Goal: Information Seeking & Learning: Learn about a topic

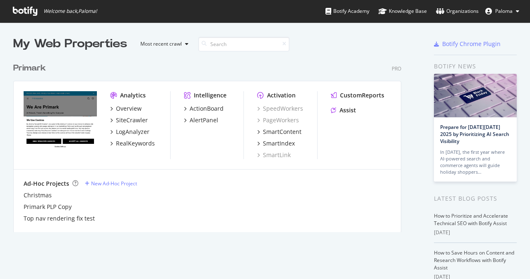
scroll to position [273, 517]
click at [130, 109] on div "Overview" at bounding box center [129, 108] width 26 height 8
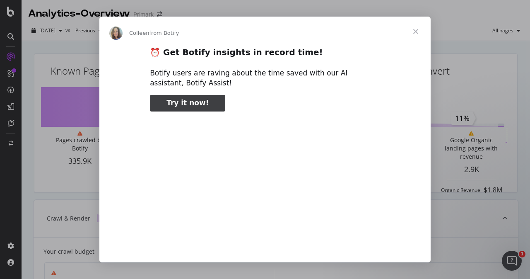
type input "41188"
click at [417, 29] on span "Close" at bounding box center [416, 32] width 30 height 30
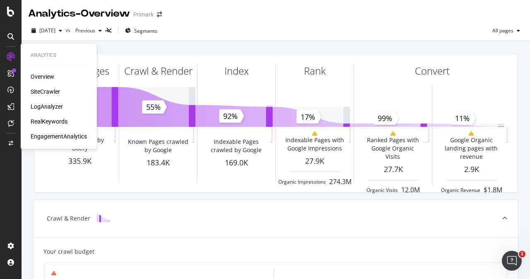
click at [46, 92] on div "SiteCrawler" at bounding box center [45, 91] width 29 height 8
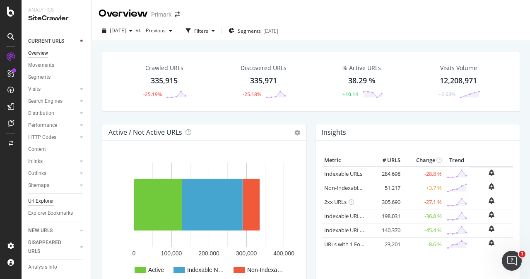
click at [47, 203] on div "Url Explorer" at bounding box center [41, 201] width 26 height 9
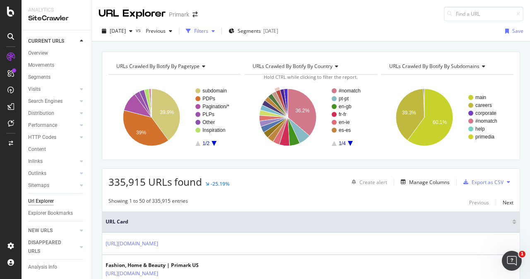
click at [208, 29] on div "Filters" at bounding box center [201, 30] width 14 height 7
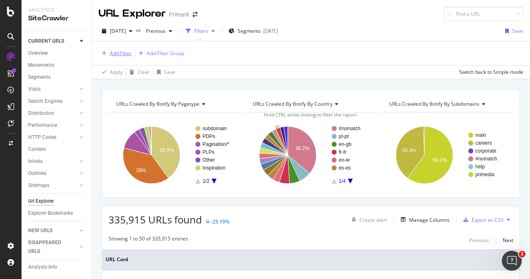
click at [128, 50] on div "Add Filter" at bounding box center [121, 53] width 22 height 7
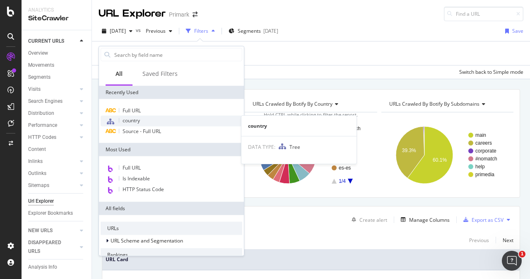
click at [133, 119] on span "country" at bounding box center [131, 120] width 17 height 7
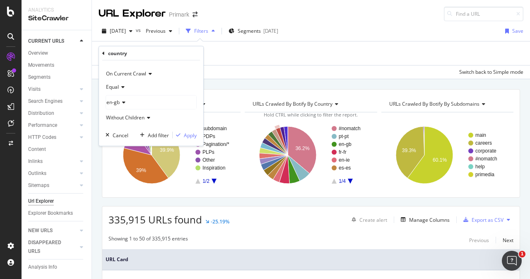
click at [272, 42] on div "Add Filter Add Filter Group" at bounding box center [311, 53] width 425 height 24
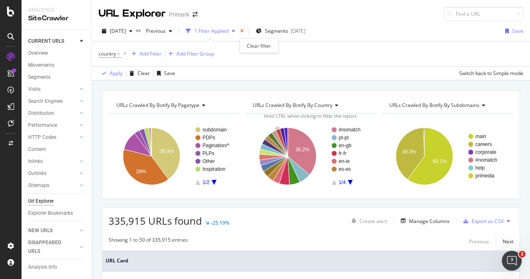
click at [244, 29] on icon "times" at bounding box center [242, 31] width 4 height 5
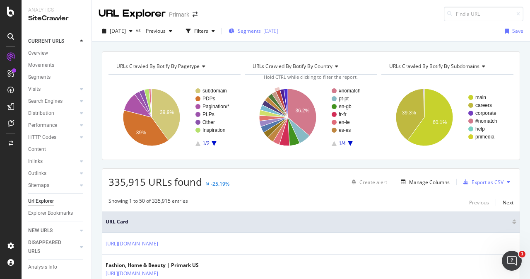
click at [234, 33] on icon "button" at bounding box center [232, 31] width 6 height 5
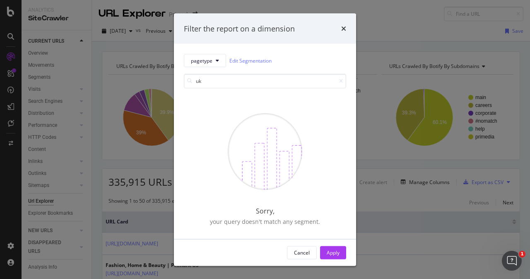
type input "u"
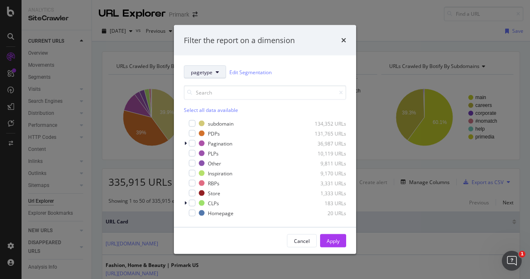
click at [205, 75] on span "pagetype" at bounding box center [202, 71] width 22 height 7
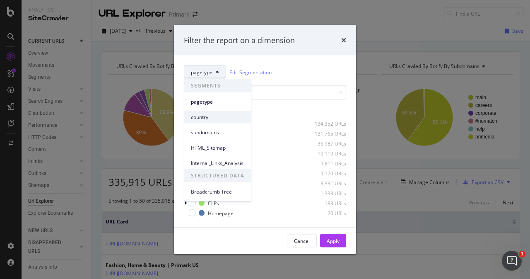
click at [217, 119] on span "country" at bounding box center [217, 116] width 53 height 7
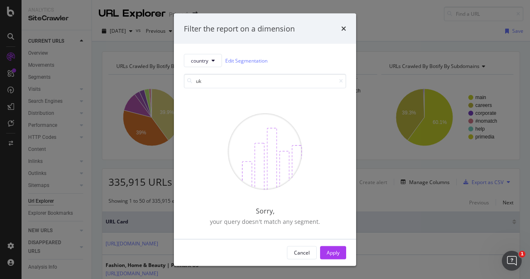
type input "u"
type input "e"
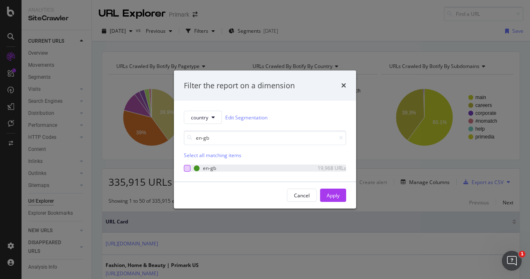
type input "en-gb"
click at [189, 167] on div "modal" at bounding box center [187, 168] width 7 height 7
click at [331, 195] on div "Apply" at bounding box center [333, 195] width 13 height 7
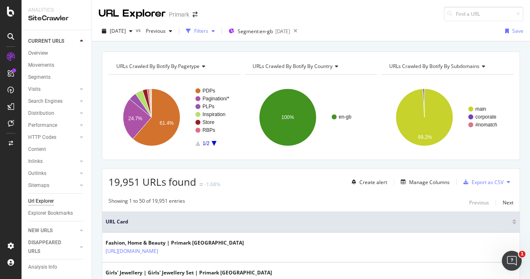
click at [215, 29] on icon "button" at bounding box center [213, 31] width 3 height 5
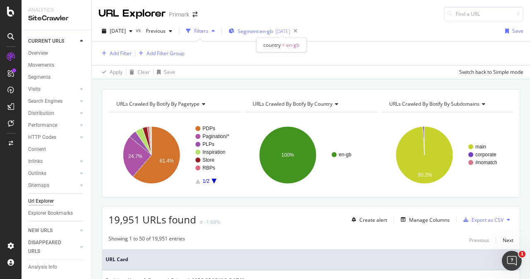
click at [257, 29] on span "Segment: en-gb" at bounding box center [255, 31] width 35 height 7
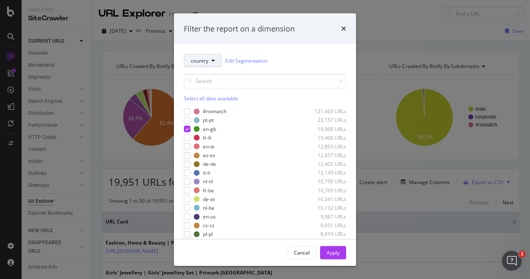
click at [211, 62] on button "country" at bounding box center [203, 60] width 38 height 13
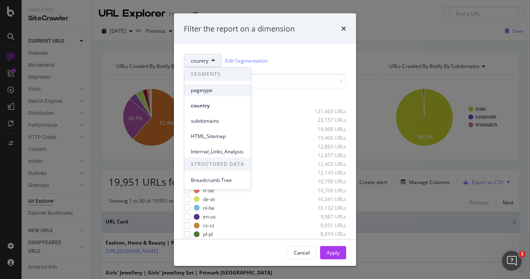
click at [210, 88] on span "pagetype" at bounding box center [217, 90] width 53 height 7
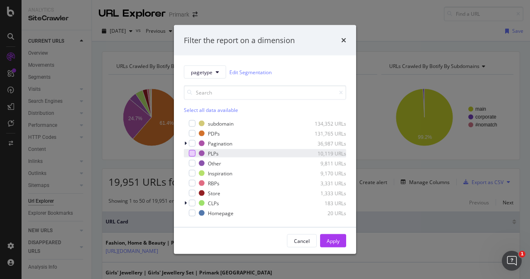
click at [193, 152] on div "modal" at bounding box center [192, 153] width 7 height 7
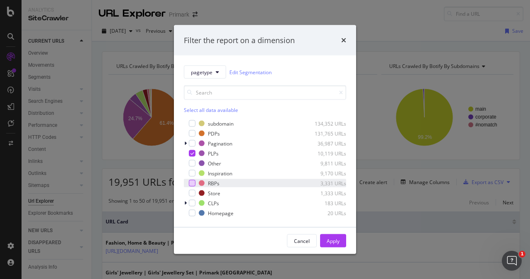
click at [193, 185] on div "modal" at bounding box center [192, 183] width 7 height 7
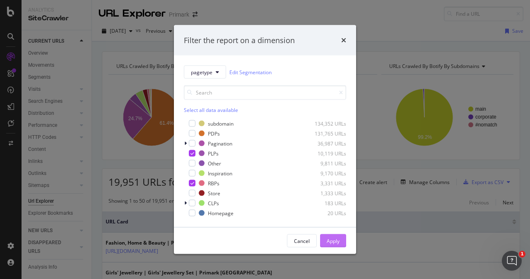
click at [334, 243] on div "Apply" at bounding box center [333, 240] width 13 height 7
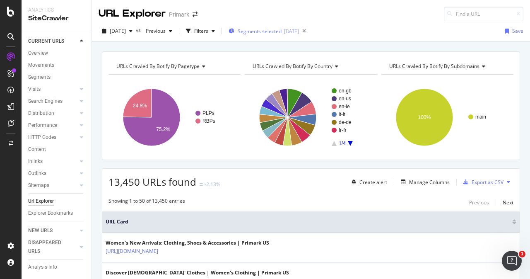
drag, startPoint x: 346, startPoint y: 174, endPoint x: 287, endPoint y: 27, distance: 158.1
click at [287, 27] on div "Segments selected [DATE]" at bounding box center [264, 31] width 70 height 12
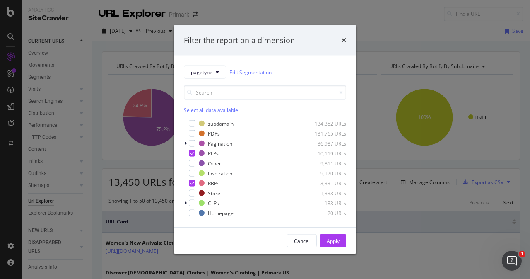
click at [216, 65] on div "pagetype Edit Segmentation Select all data available subdomain 134,352 URLs PDP…" at bounding box center [265, 141] width 182 height 171
click at [215, 66] on button "pagetype" at bounding box center [205, 71] width 42 height 13
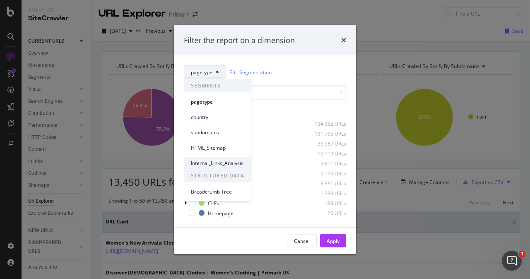
click at [222, 162] on span "Internal_Links_Analysis" at bounding box center [217, 162] width 53 height 7
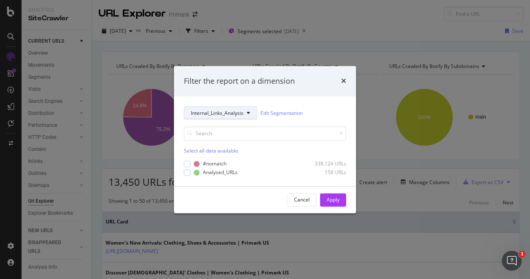
click at [233, 116] on span "Internal_Links_Analysis" at bounding box center [217, 112] width 53 height 7
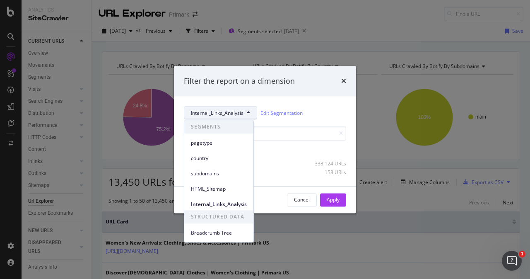
click at [209, 226] on div "Breadcrumb Tree" at bounding box center [218, 230] width 69 height 15
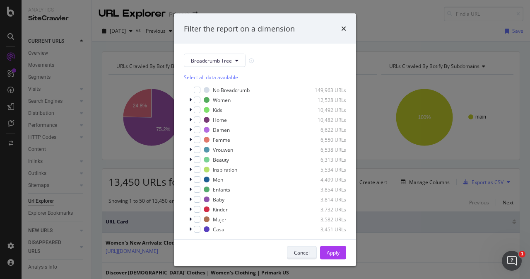
click at [295, 250] on div "Cancel" at bounding box center [302, 252] width 16 height 7
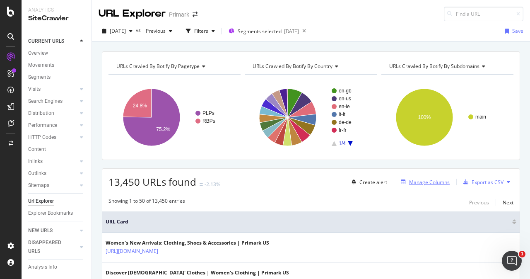
click at [398, 178] on div "Manage Columns" at bounding box center [424, 181] width 52 height 9
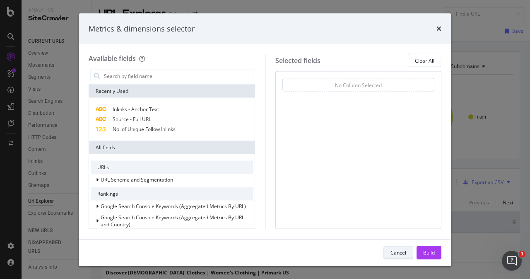
click at [399, 246] on button "Cancel" at bounding box center [399, 252] width 30 height 13
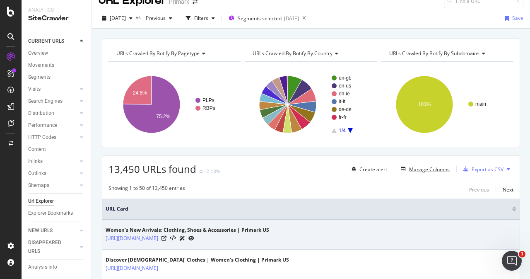
scroll to position [13, 0]
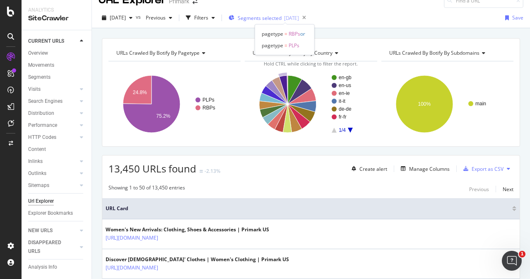
click at [265, 19] on span "Segments selected" at bounding box center [260, 17] width 44 height 7
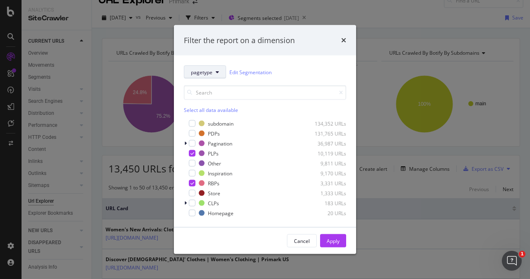
click at [221, 75] on button "pagetype" at bounding box center [205, 71] width 42 height 13
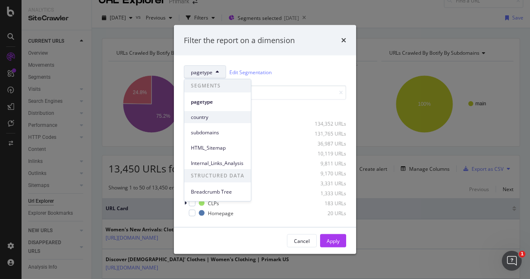
click at [214, 117] on span "country" at bounding box center [217, 116] width 53 height 7
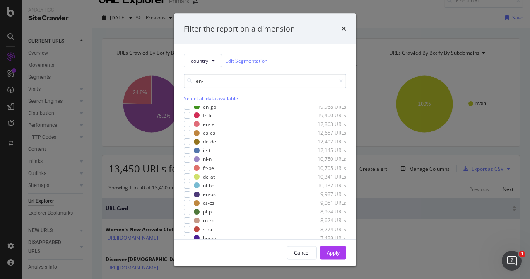
scroll to position [0, 0]
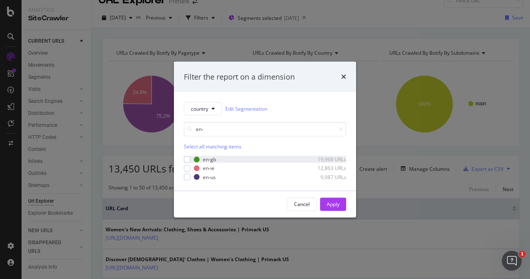
type input "en-"
click at [191, 157] on div "en-gb 19,968 URLs" at bounding box center [265, 159] width 162 height 7
click at [334, 205] on div "Apply" at bounding box center [333, 203] width 13 height 7
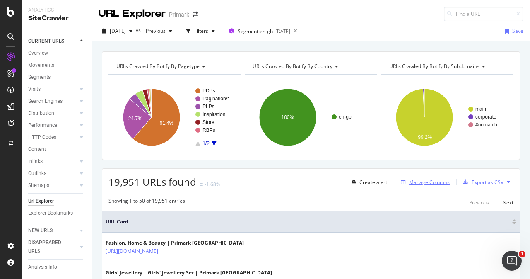
click at [411, 181] on div "Manage Columns" at bounding box center [429, 182] width 41 height 7
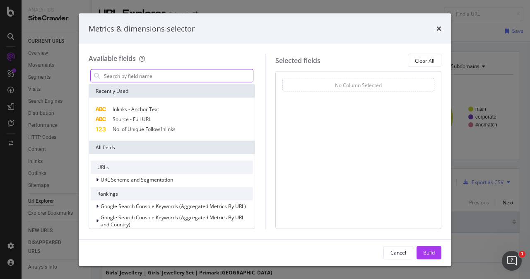
type input "r"
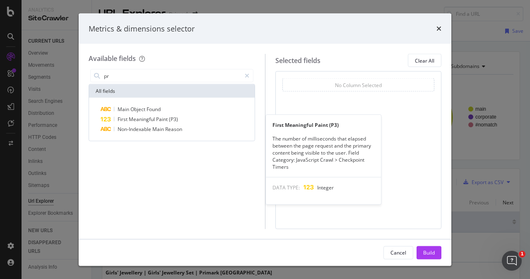
type input "p"
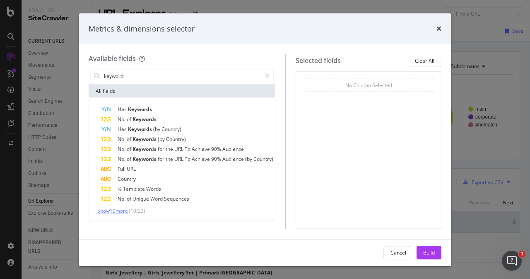
type input "keyword"
click at [126, 209] on span "Show 10 more" at bounding box center [112, 210] width 31 height 7
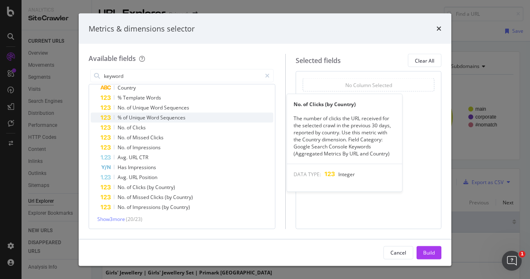
scroll to position [91, 0]
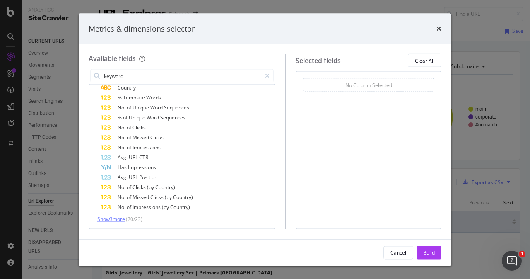
click at [114, 221] on span "Show 3 more" at bounding box center [111, 218] width 28 height 7
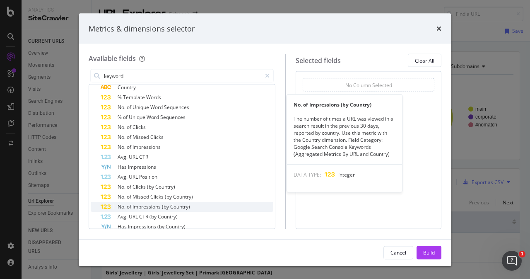
scroll to position [111, 0]
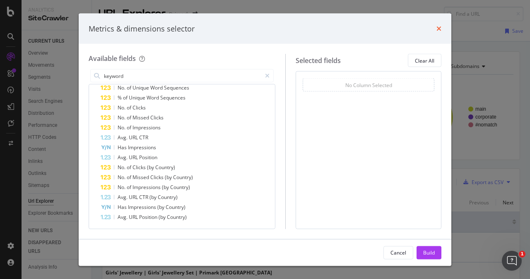
click at [439, 27] on icon "times" at bounding box center [439, 28] width 5 height 7
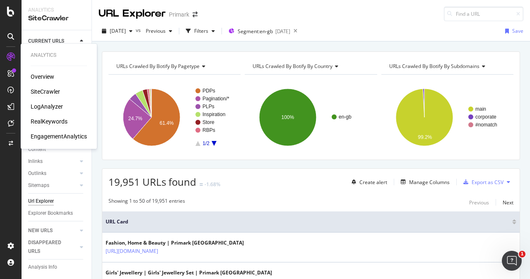
click at [43, 125] on div "RealKeywords" at bounding box center [49, 121] width 37 height 8
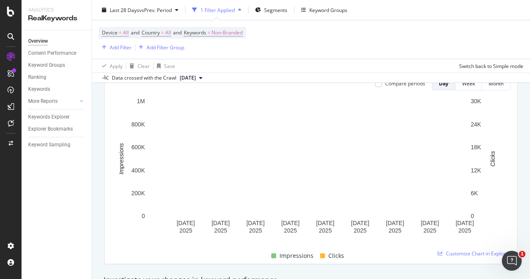
scroll to position [106, 0]
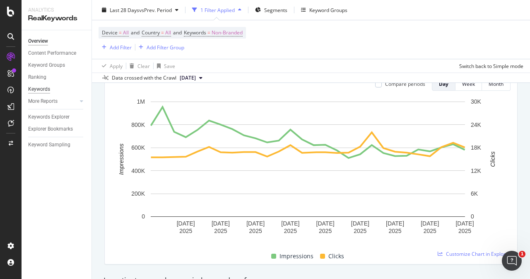
click at [43, 90] on div "Keywords" at bounding box center [39, 89] width 22 height 9
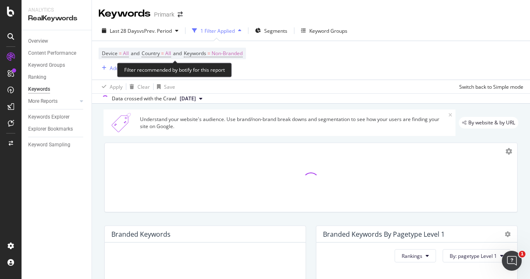
click at [159, 59] on div "Device = All and Country = All and Keywords = Non-Branded Add Filter Add Filter…" at bounding box center [172, 60] width 147 height 25
click at [164, 51] on span "=" at bounding box center [162, 53] width 3 height 7
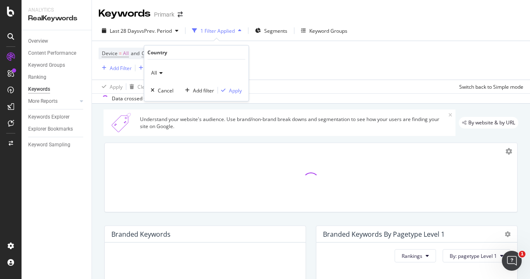
click at [162, 73] on icon at bounding box center [160, 72] width 6 height 5
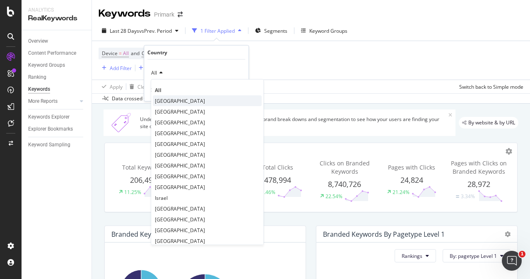
click at [180, 97] on span "[GEOGRAPHIC_DATA]" at bounding box center [180, 100] width 50 height 7
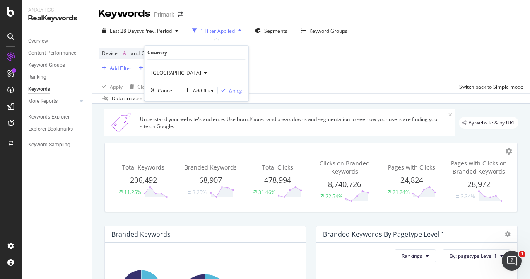
click at [234, 90] on div "Apply" at bounding box center [235, 90] width 13 height 7
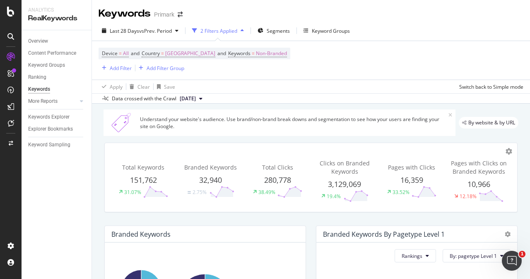
click at [148, 178] on span "151,762" at bounding box center [143, 180] width 27 height 10
click at [78, 102] on div at bounding box center [81, 101] width 8 height 8
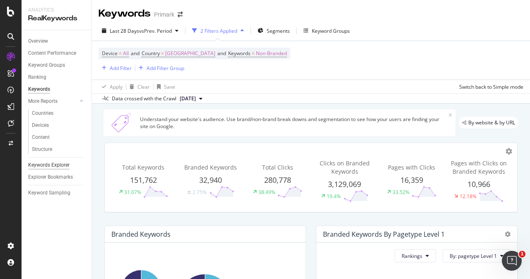
click at [59, 167] on div "Keywords Explorer" at bounding box center [48, 165] width 41 height 9
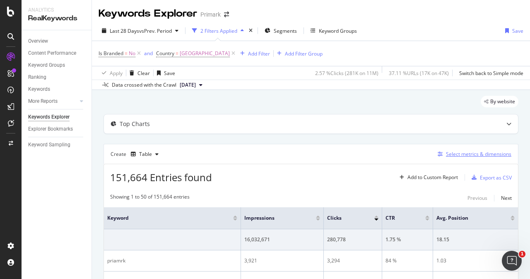
click at [463, 153] on div "Select metrics & dimensions" at bounding box center [478, 153] width 65 height 7
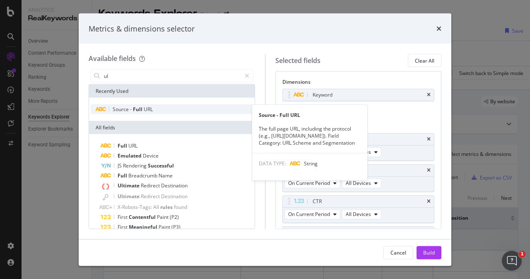
type input "ul"
click at [172, 109] on div "Source - Full URL" at bounding box center [172, 109] width 162 height 10
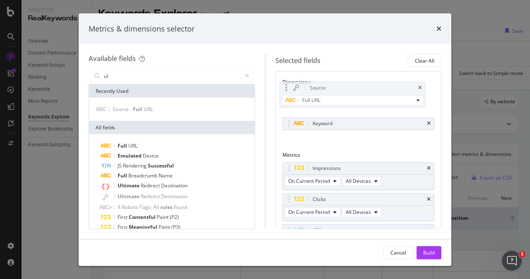
drag, startPoint x: 336, startPoint y: 111, endPoint x: 333, endPoint y: 89, distance: 22.5
click at [333, 89] on body "Analytics RealKeywords Overview Content Performance Keyword Groups Ranking Keyw…" at bounding box center [265, 139] width 530 height 279
click at [425, 257] on div "Build" at bounding box center [429, 252] width 12 height 12
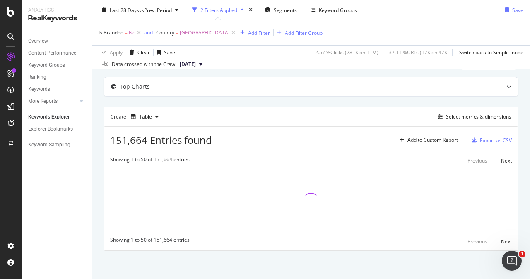
scroll to position [4, 0]
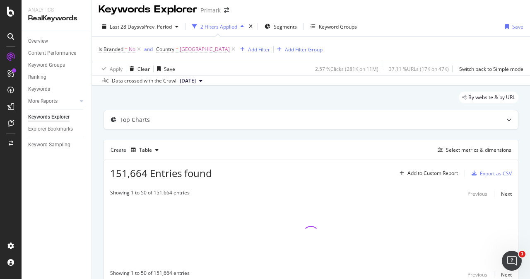
click at [248, 46] on div "Add Filter" at bounding box center [259, 49] width 22 height 7
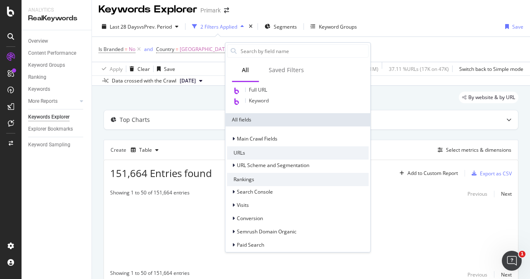
scroll to position [54, 0]
type input "depth"
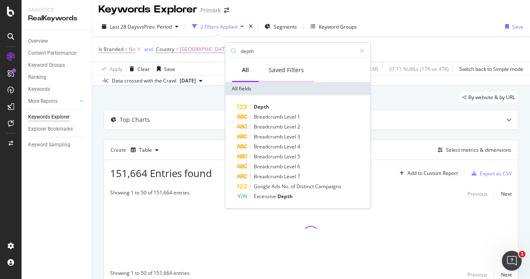
scroll to position [0, 0]
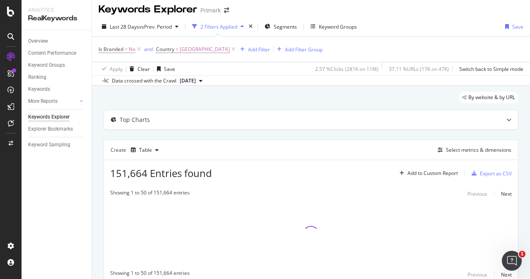
click at [237, 26] on div "2 Filters Applied" at bounding box center [218, 26] width 37 height 7
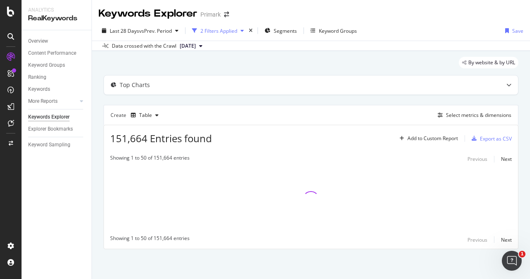
click at [228, 27] on div "2 Filters Applied" at bounding box center [218, 30] width 58 height 12
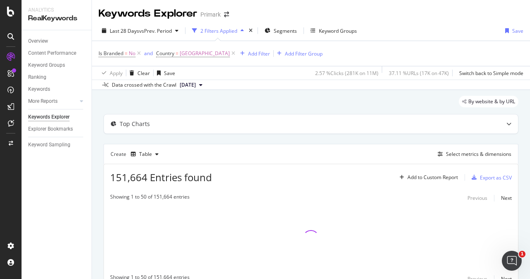
click at [251, 58] on div "Is Branded = No and Country = [GEOGRAPHIC_DATA] Add Filter Add Filter Group" at bounding box center [211, 54] width 224 height 12
click at [248, 54] on div "Add Filter" at bounding box center [259, 53] width 22 height 7
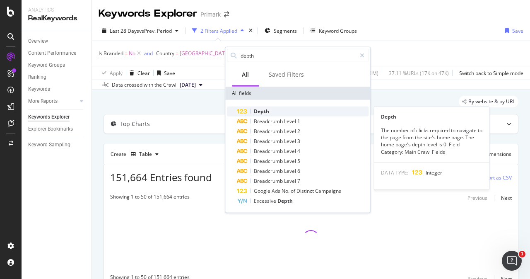
type input "depth"
click at [271, 116] on div "Depth" at bounding box center [303, 111] width 132 height 10
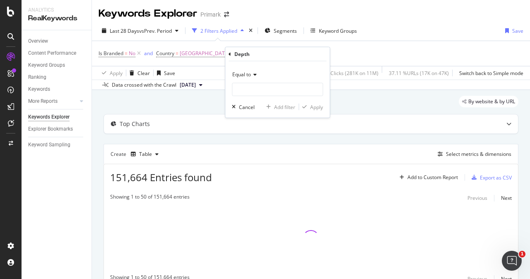
click at [254, 78] on div "Equal to" at bounding box center [277, 74] width 91 height 13
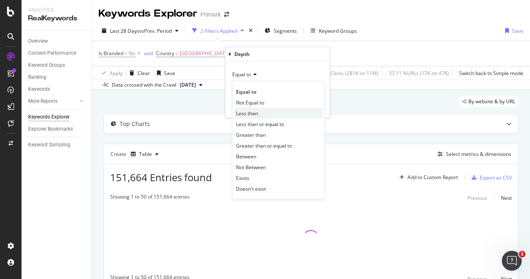
click at [261, 110] on div "Less than" at bounding box center [278, 113] width 89 height 11
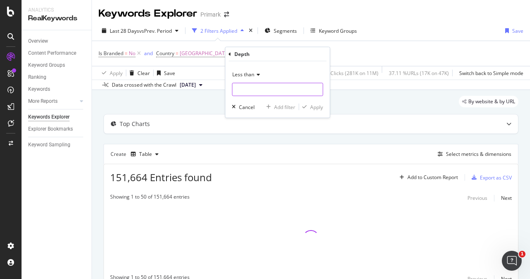
click at [255, 87] on input "number" at bounding box center [277, 89] width 91 height 13
type input "4"
click at [315, 105] on div "Apply" at bounding box center [316, 106] width 13 height 7
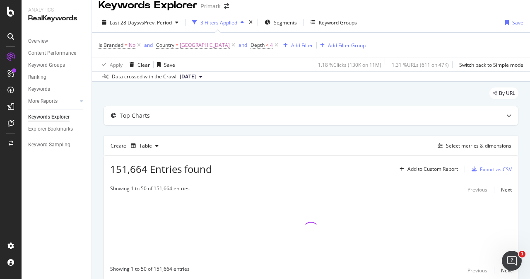
scroll to position [7, 0]
